Goal: Transaction & Acquisition: Purchase product/service

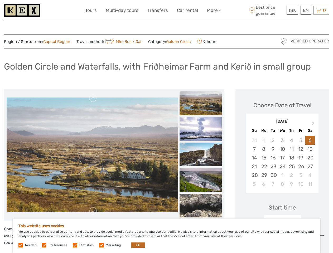
click at [214, 10] on link "More" at bounding box center [214, 11] width 14 height 8
click at [220, 10] on icon at bounding box center [219, 10] width 3 height 4
click at [292, 10] on span "ISK" at bounding box center [292, 10] width 7 height 5
click at [306, 10] on div "EN English Español Deutsch" at bounding box center [306, 10] width 11 height 9
click at [321, 10] on div "0 Items Total 0 ISK Checkout The shopping cart is empty." at bounding box center [322, 10] width 16 height 9
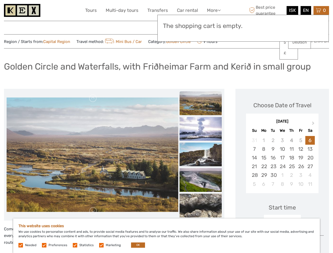
click at [92, 155] on img at bounding box center [93, 155] width 172 height 115
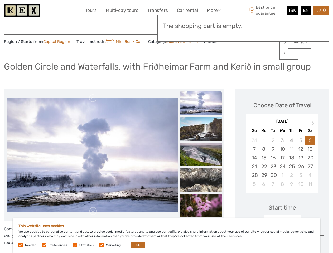
click at [93, 98] on link at bounding box center [93, 98] width 8 height 8
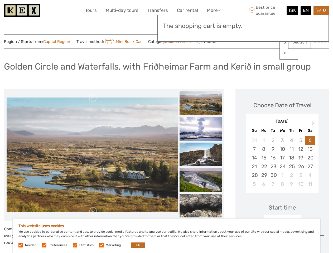
click at [93, 211] on link at bounding box center [93, 211] width 8 height 8
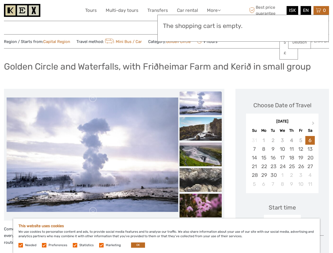
click at [201, 27] on h3 "The shopping cart is empty." at bounding box center [243, 25] width 160 height 7
